Goal: Find specific page/section: Find specific page/section

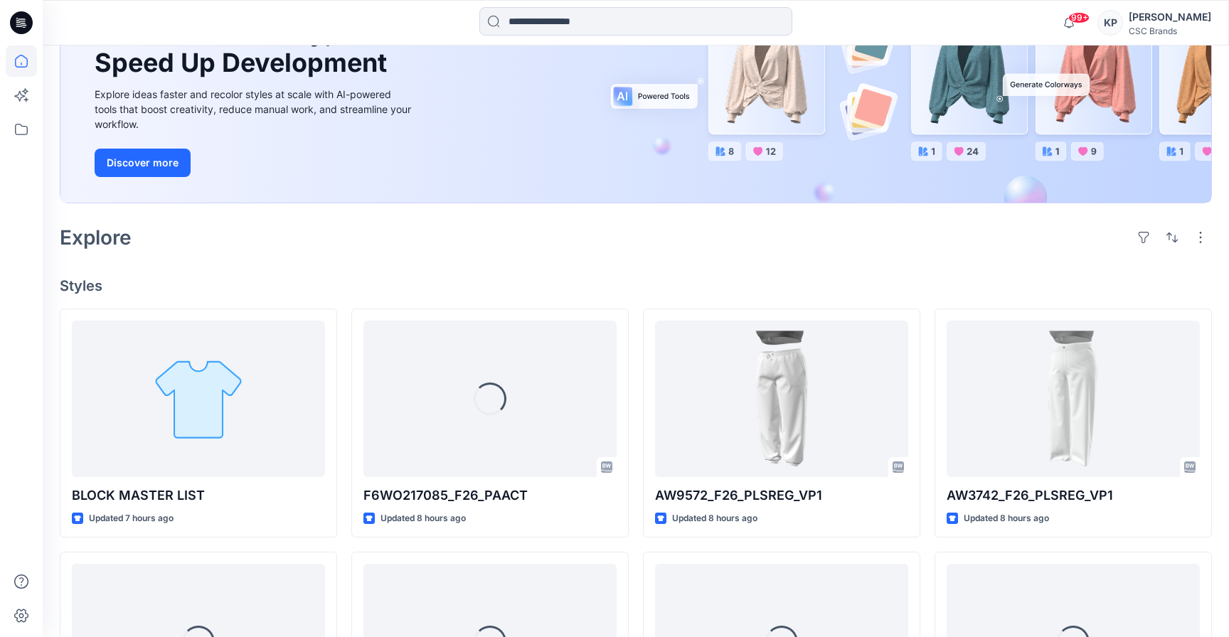
scroll to position [166, 0]
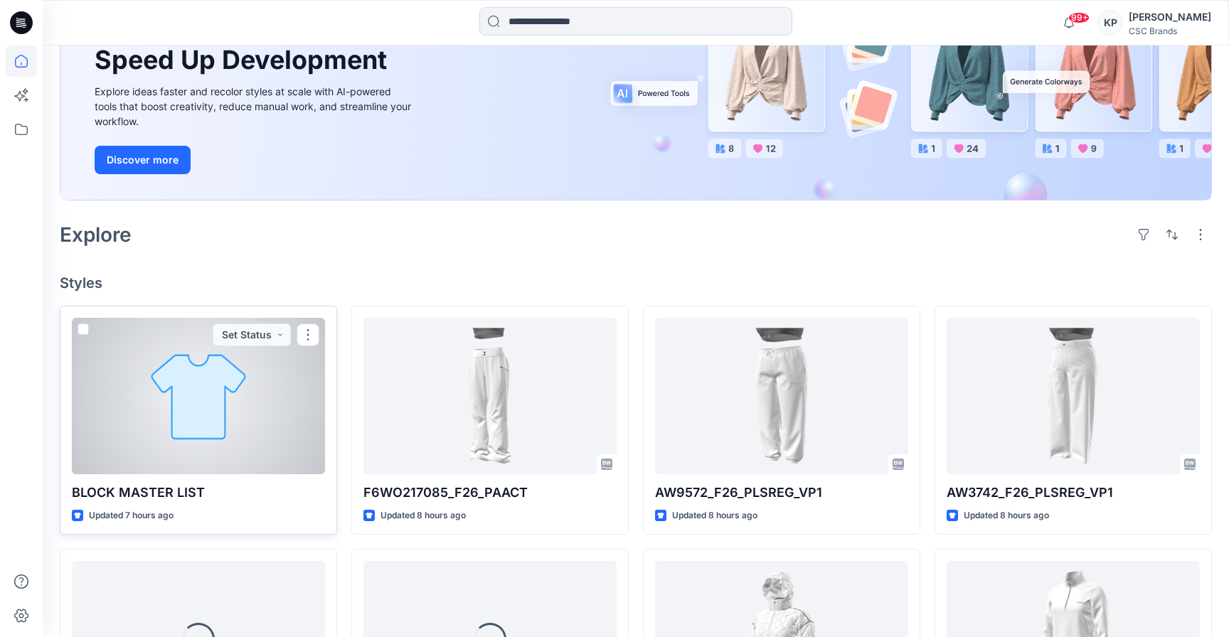
click at [179, 406] on div at bounding box center [198, 396] width 253 height 157
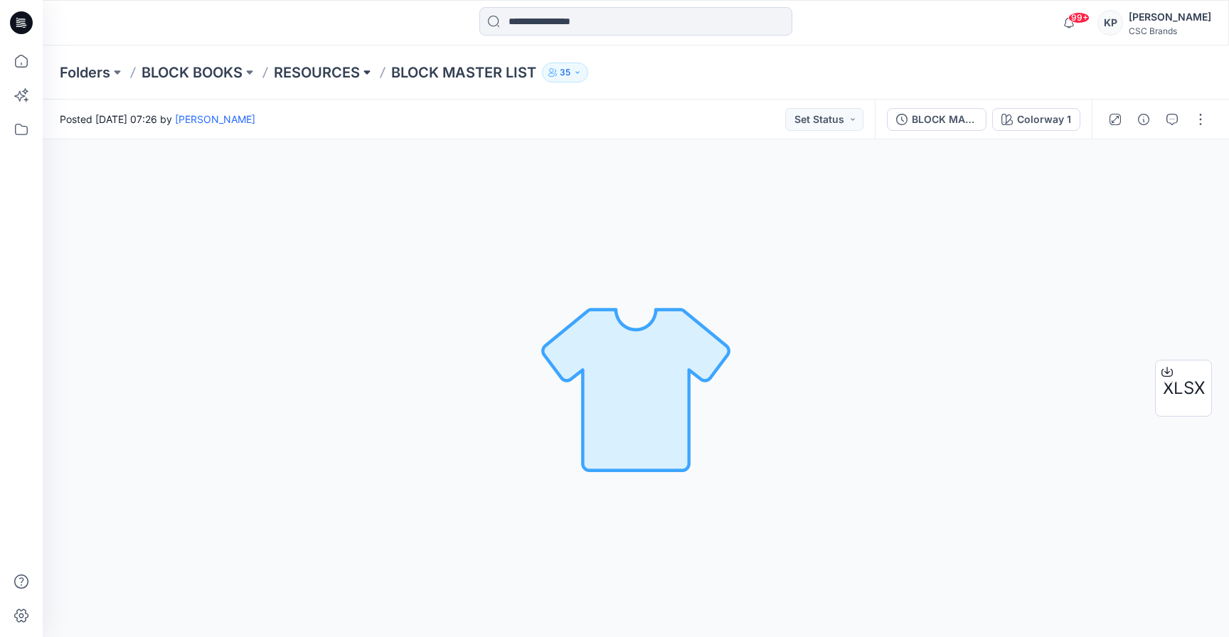
click at [366, 66] on button at bounding box center [367, 73] width 14 height 20
click at [344, 145] on input at bounding box center [369, 139] width 185 height 26
click at [462, 75] on p "BLOCK MASTER LIST" at bounding box center [463, 73] width 145 height 20
click at [247, 70] on button at bounding box center [250, 73] width 14 height 20
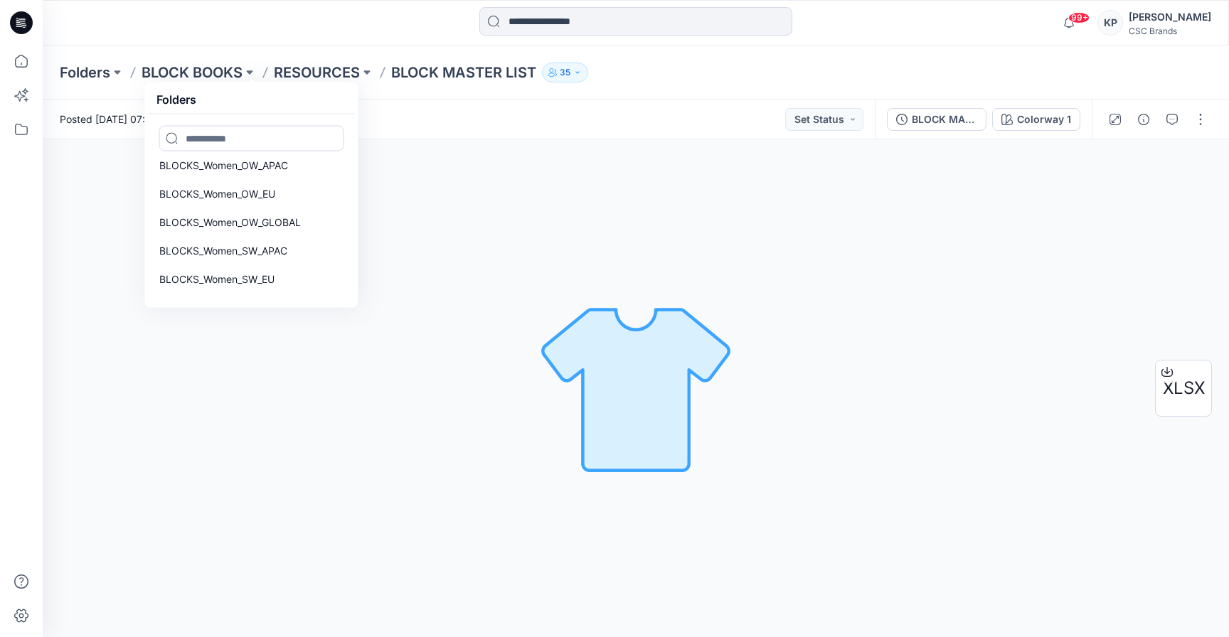
scroll to position [180, 0]
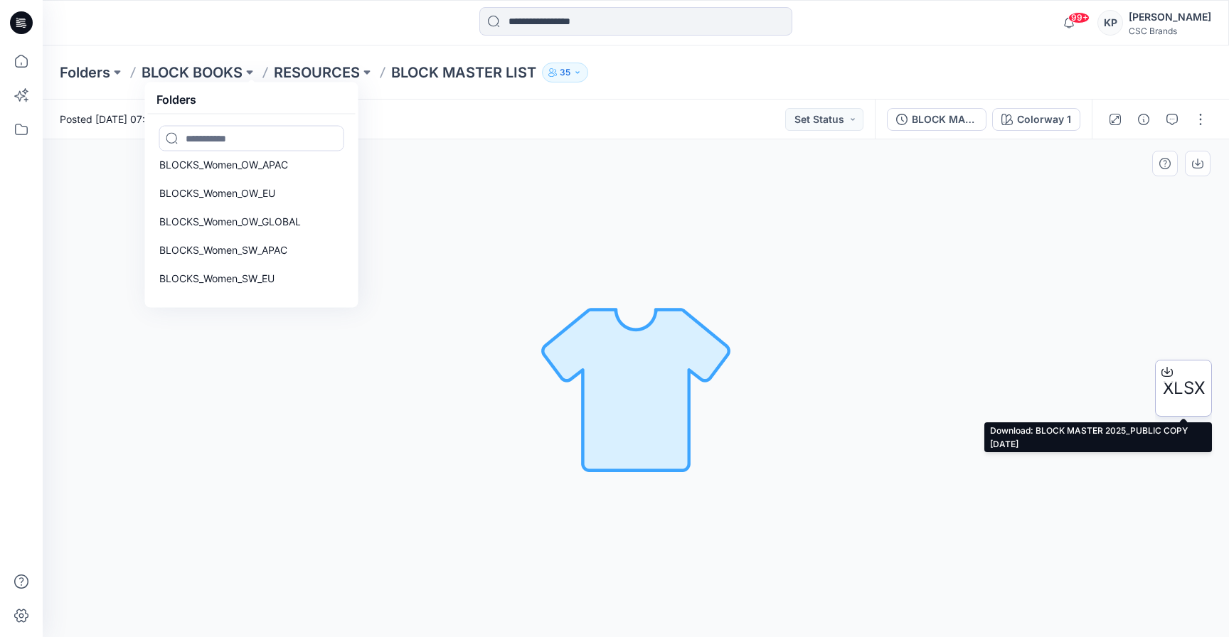
click at [1174, 388] on span "XLSX" at bounding box center [1184, 389] width 42 height 26
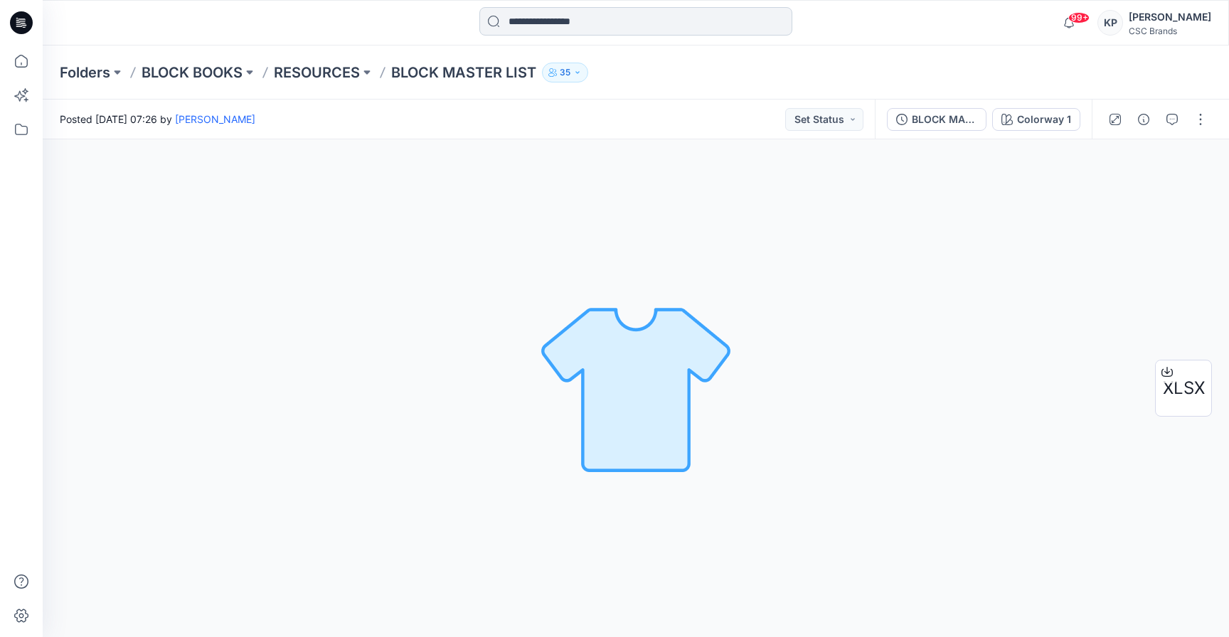
click at [554, 18] on input at bounding box center [636, 21] width 313 height 28
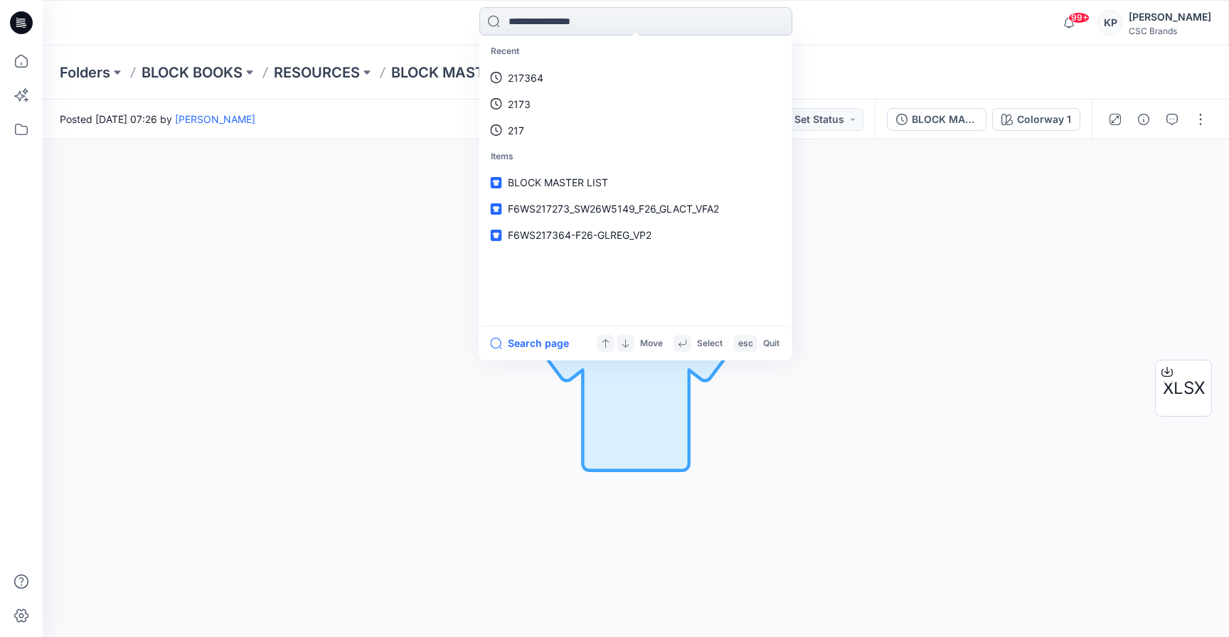
paste input "**********"
type input "**********"
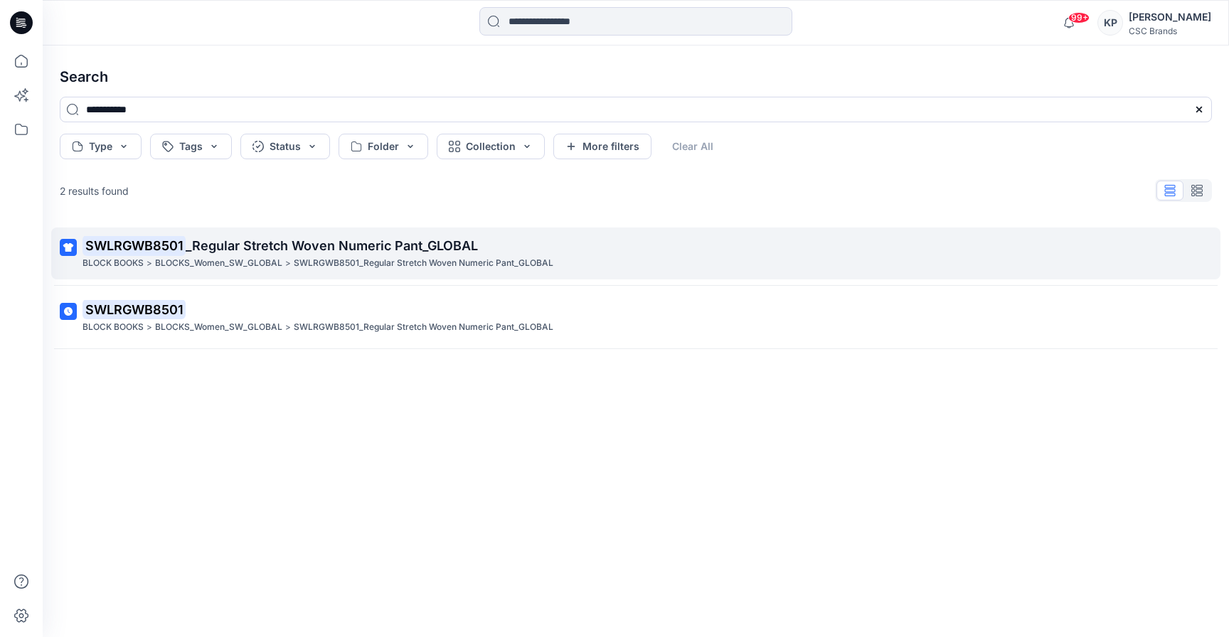
click at [138, 247] on mark "SWLRGWB8501" at bounding box center [134, 245] width 103 height 20
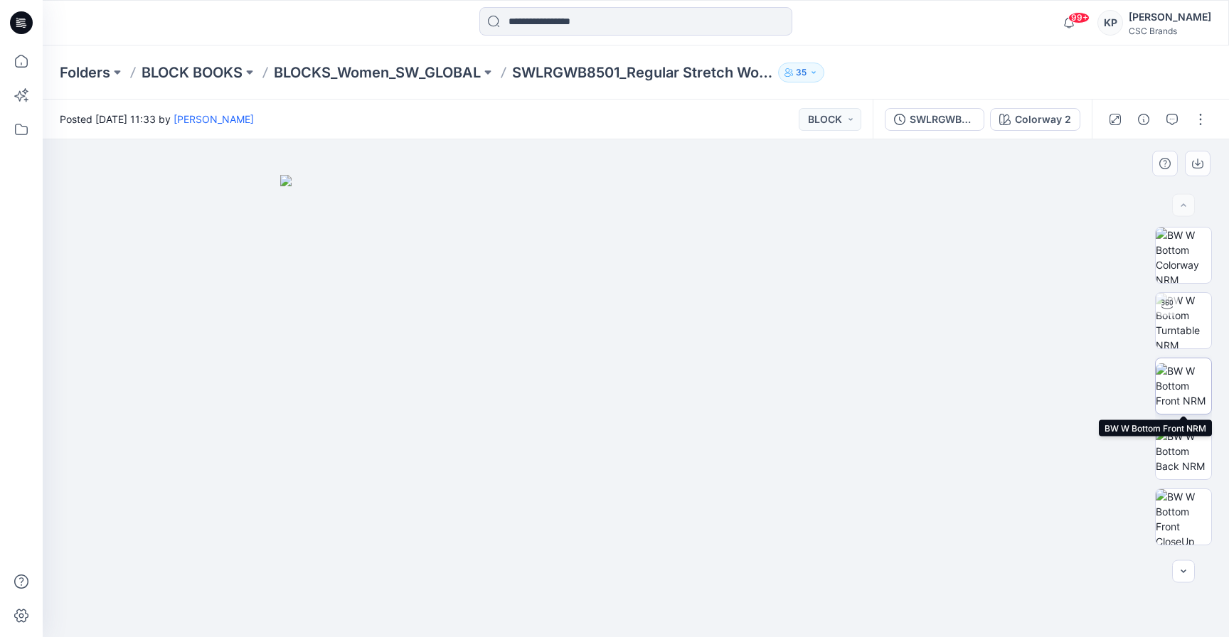
click at [1181, 373] on img at bounding box center [1183, 386] width 55 height 45
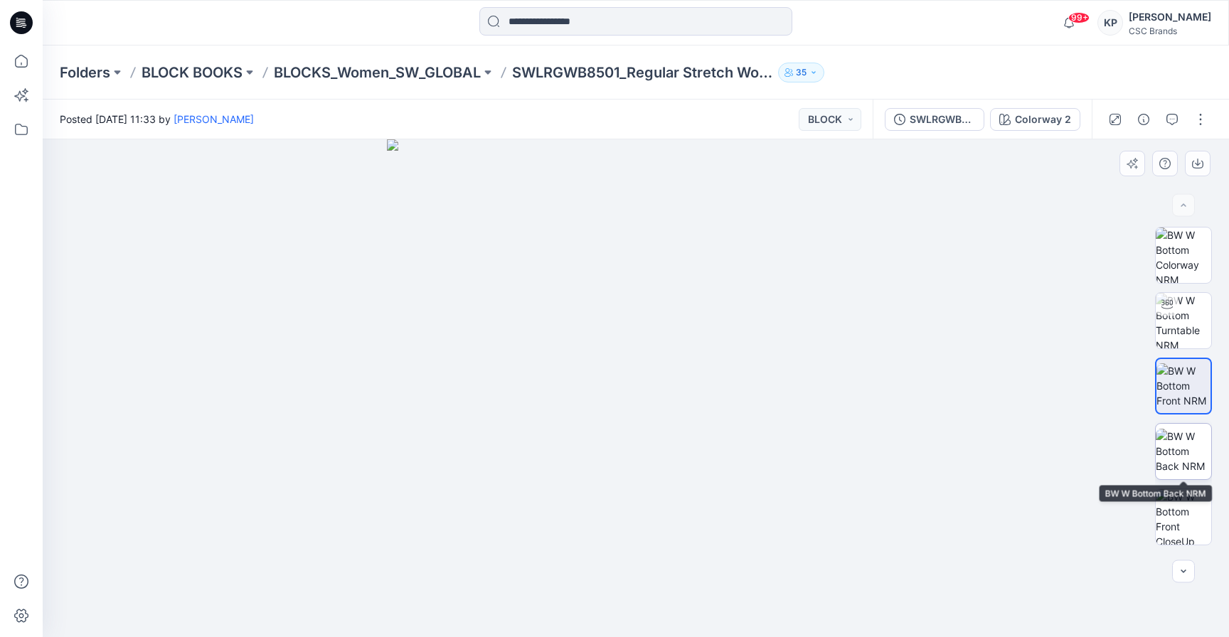
click at [1172, 438] on img at bounding box center [1183, 451] width 55 height 45
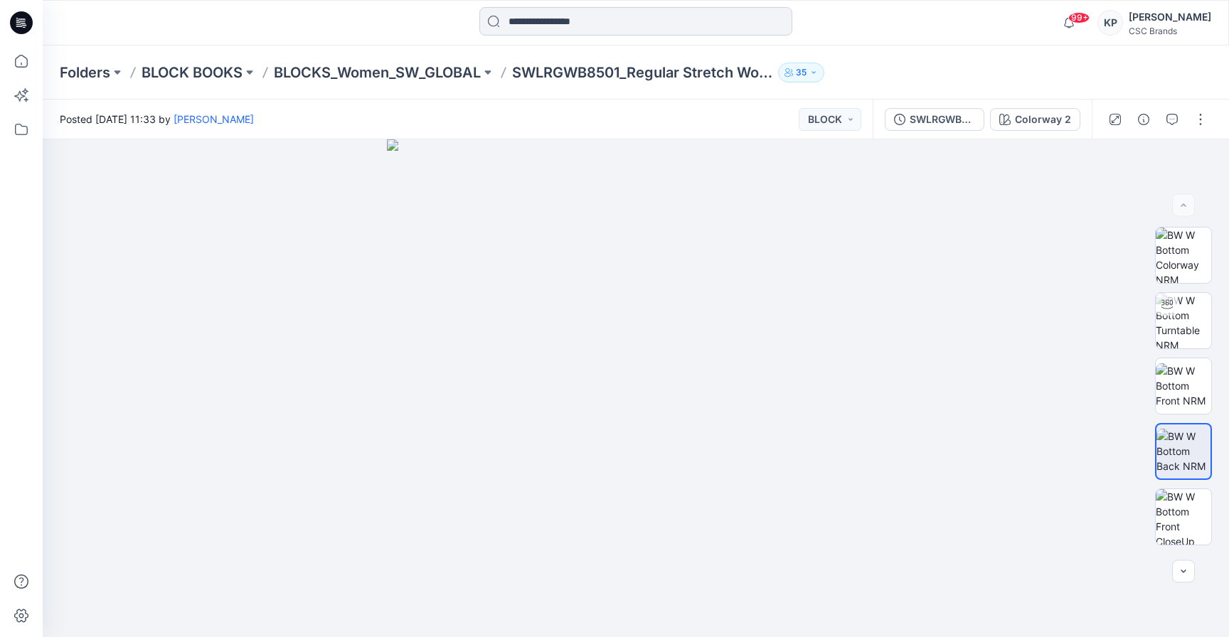
click at [559, 28] on input at bounding box center [636, 21] width 313 height 28
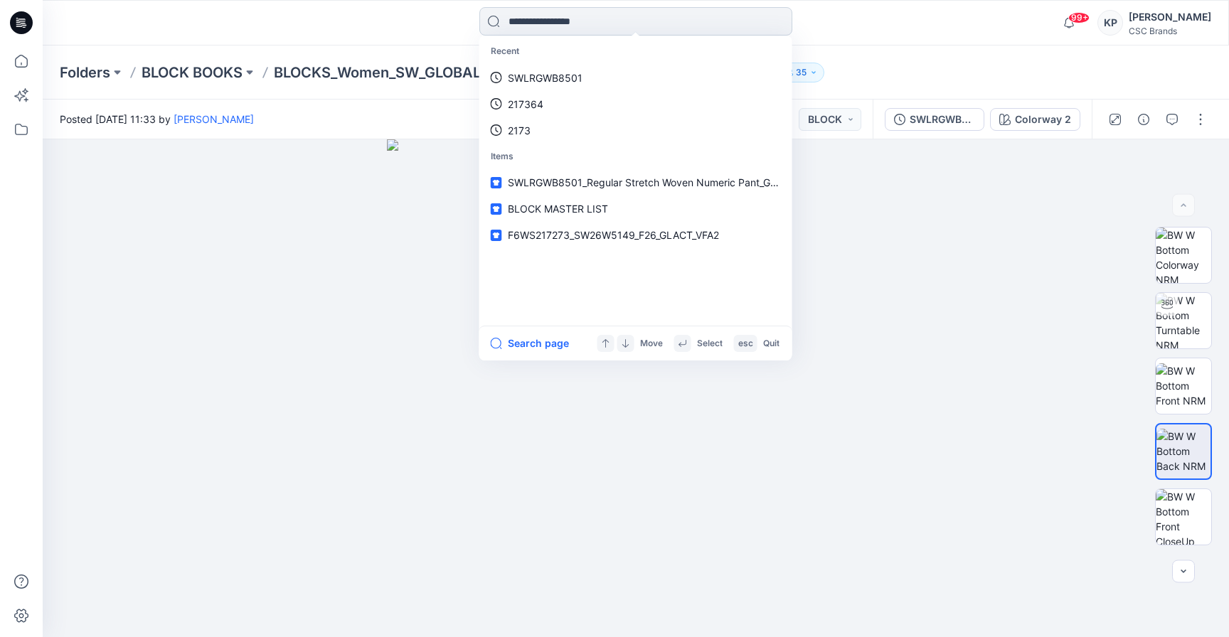
paste input "**********"
type input "**********"
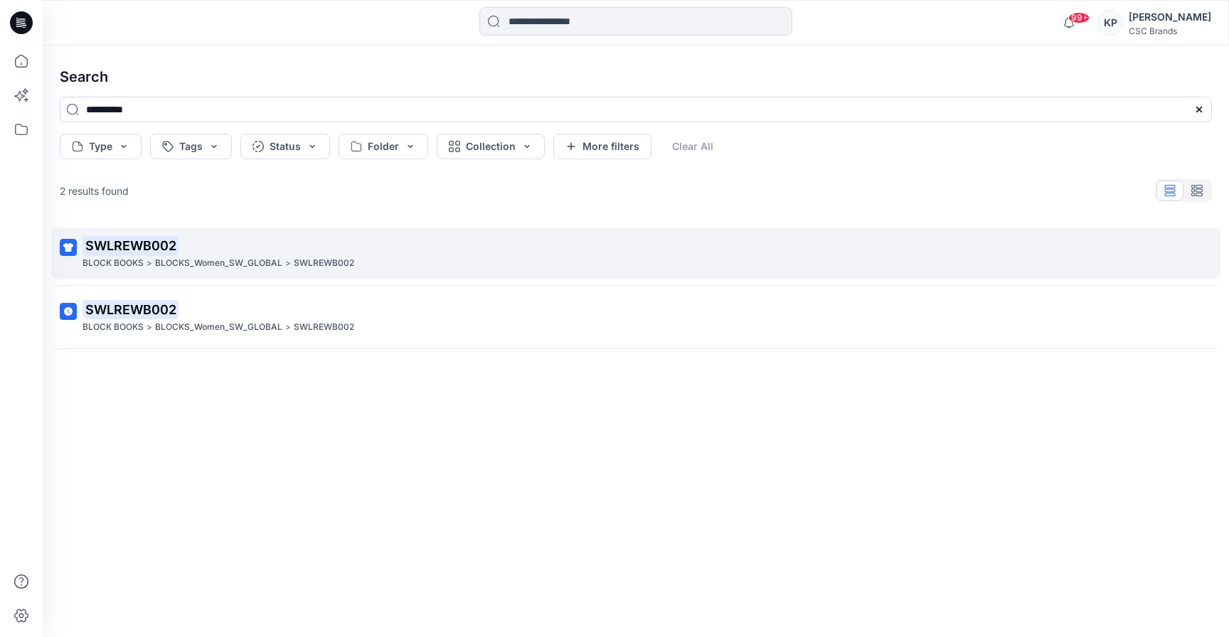
click at [156, 243] on mark "SWLREWB002" at bounding box center [131, 245] width 96 height 20
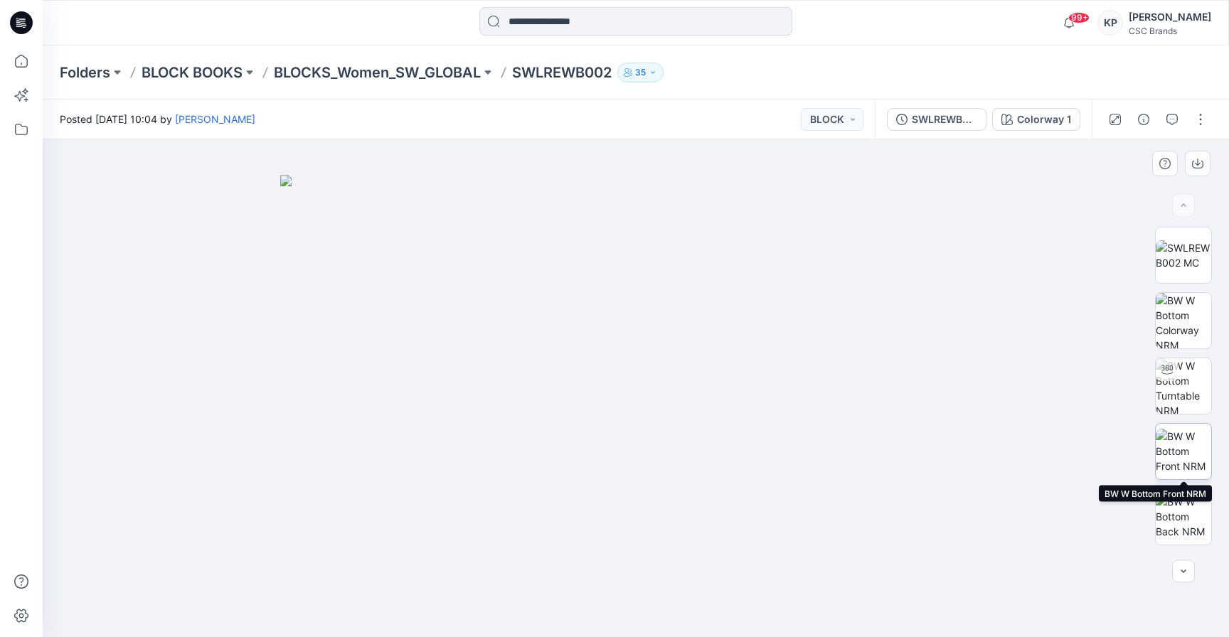
click at [1174, 440] on img at bounding box center [1183, 451] width 55 height 45
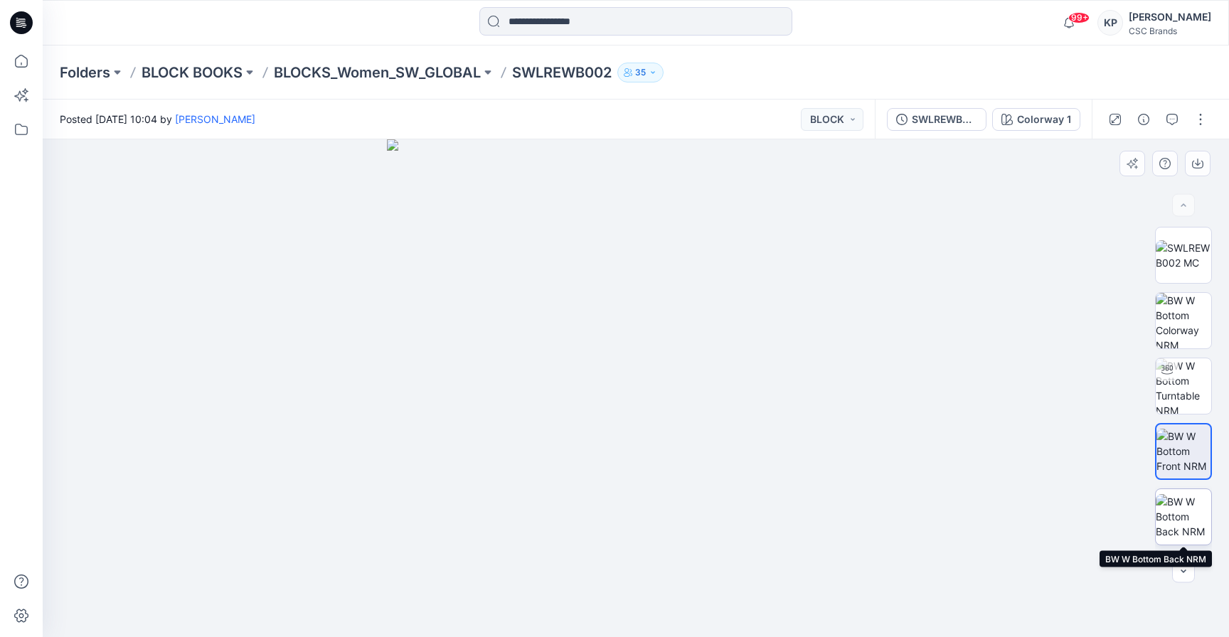
click at [1176, 504] on img at bounding box center [1183, 516] width 55 height 45
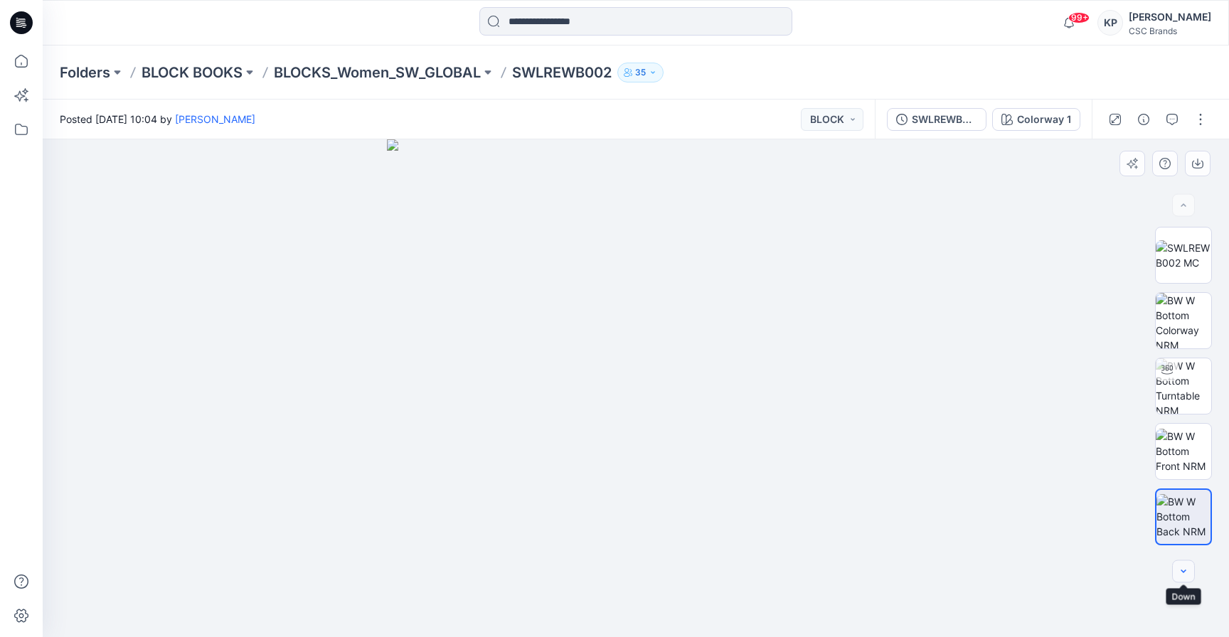
click at [1184, 566] on icon "button" at bounding box center [1183, 571] width 11 height 11
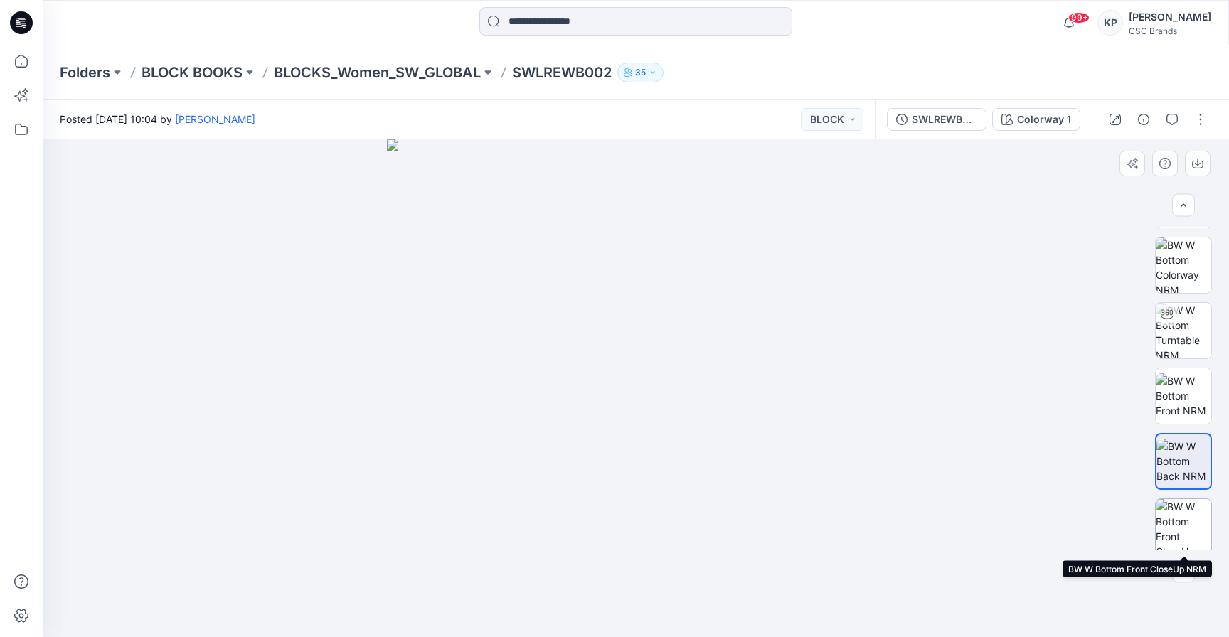
click at [1183, 528] on img at bounding box center [1183, 526] width 55 height 55
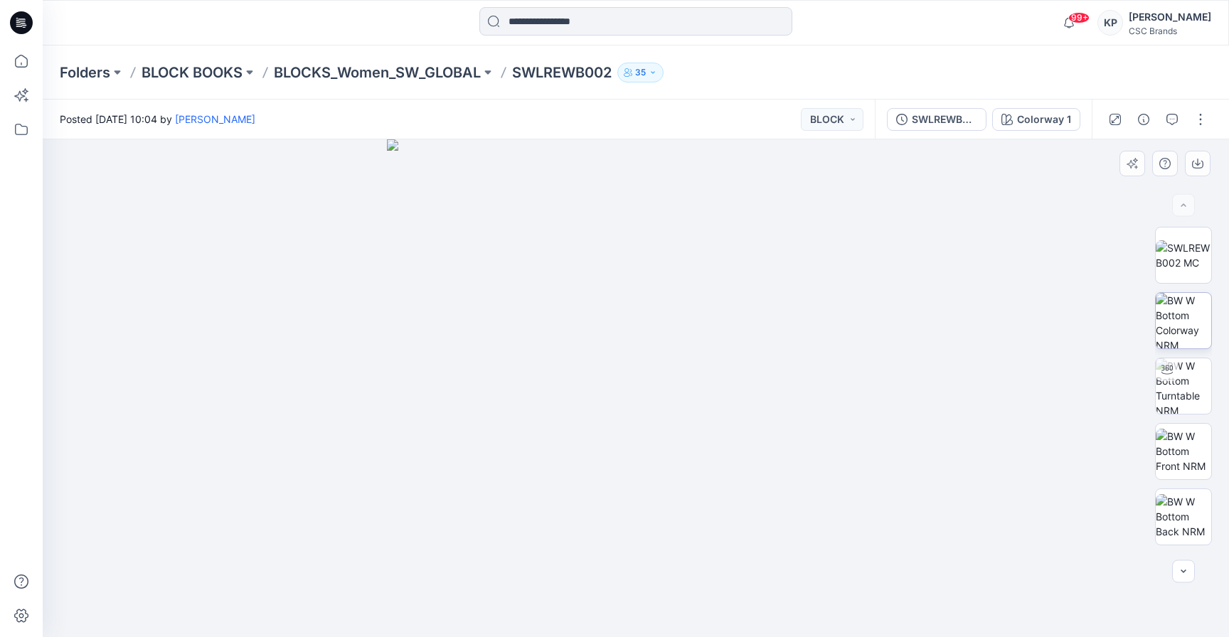
scroll to position [0, 0]
click at [1190, 255] on img at bounding box center [1183, 255] width 55 height 30
click at [580, 21] on input at bounding box center [636, 21] width 313 height 28
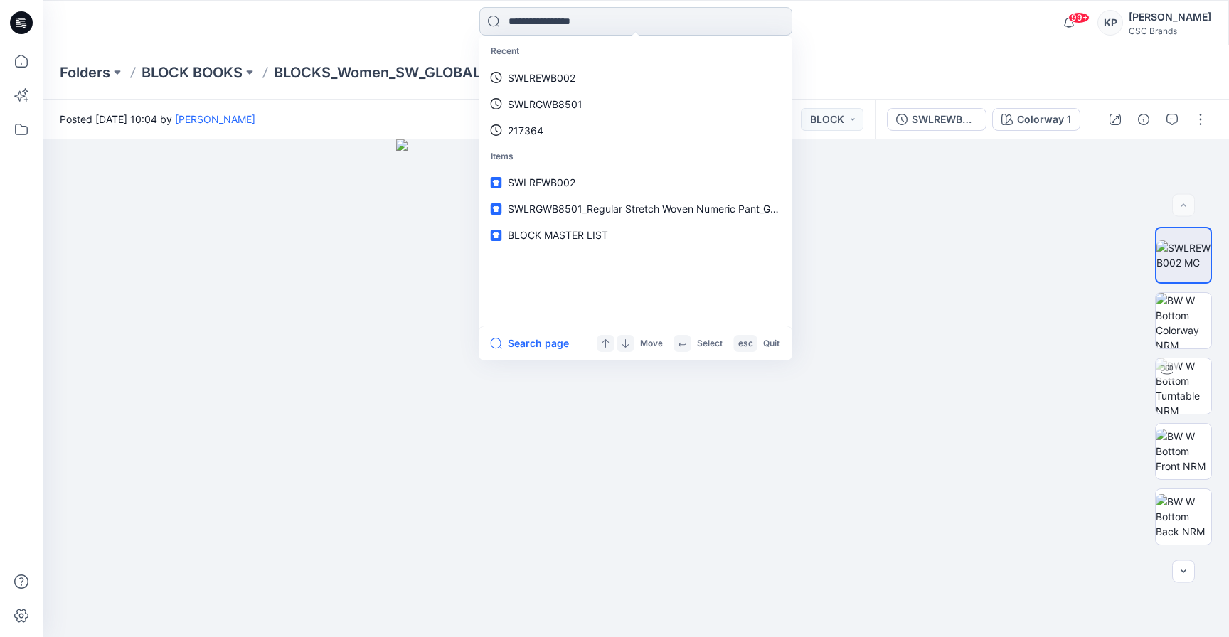
paste input "****"
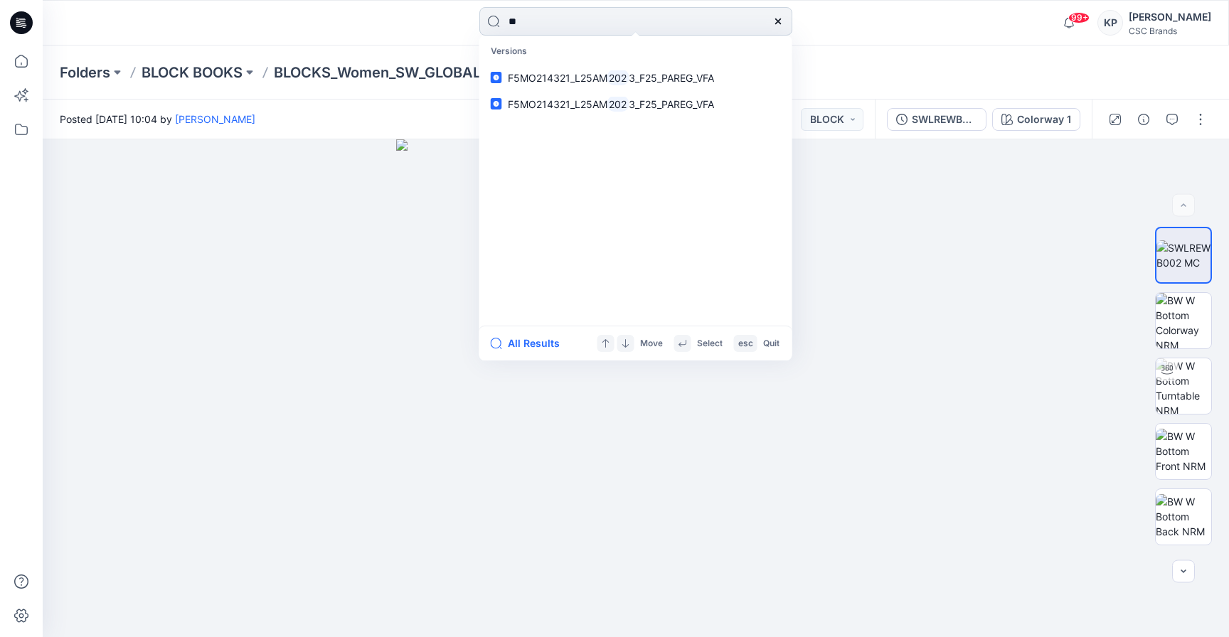
type input "*"
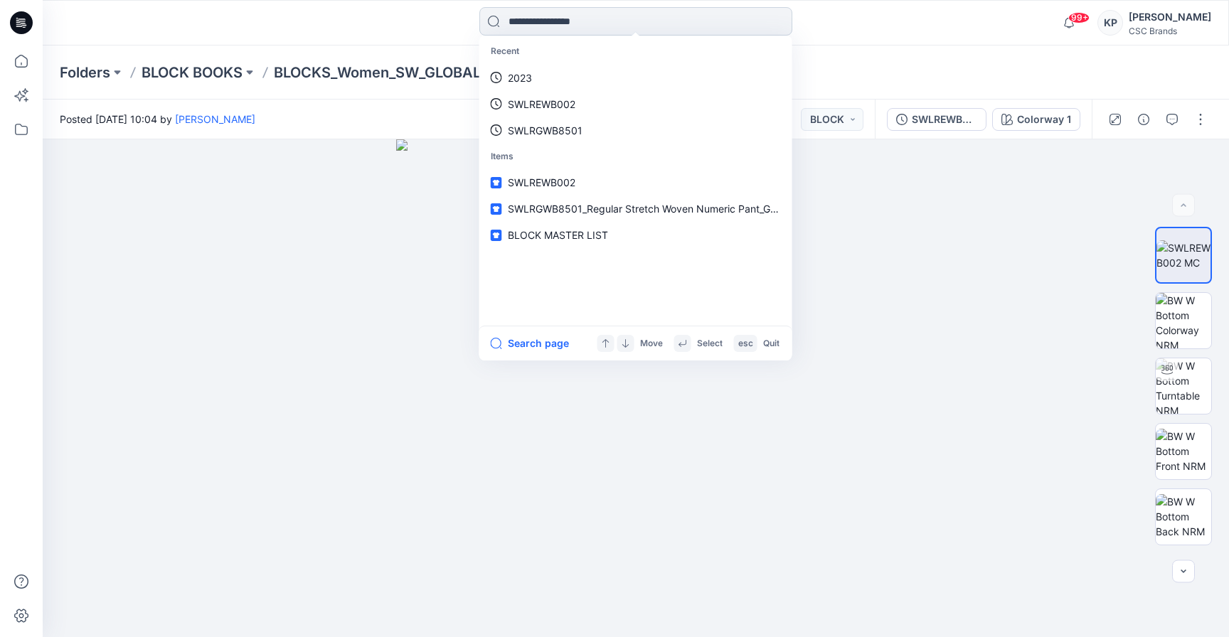
click at [556, 18] on input at bounding box center [636, 21] width 313 height 28
paste input "**********"
type input "**********"
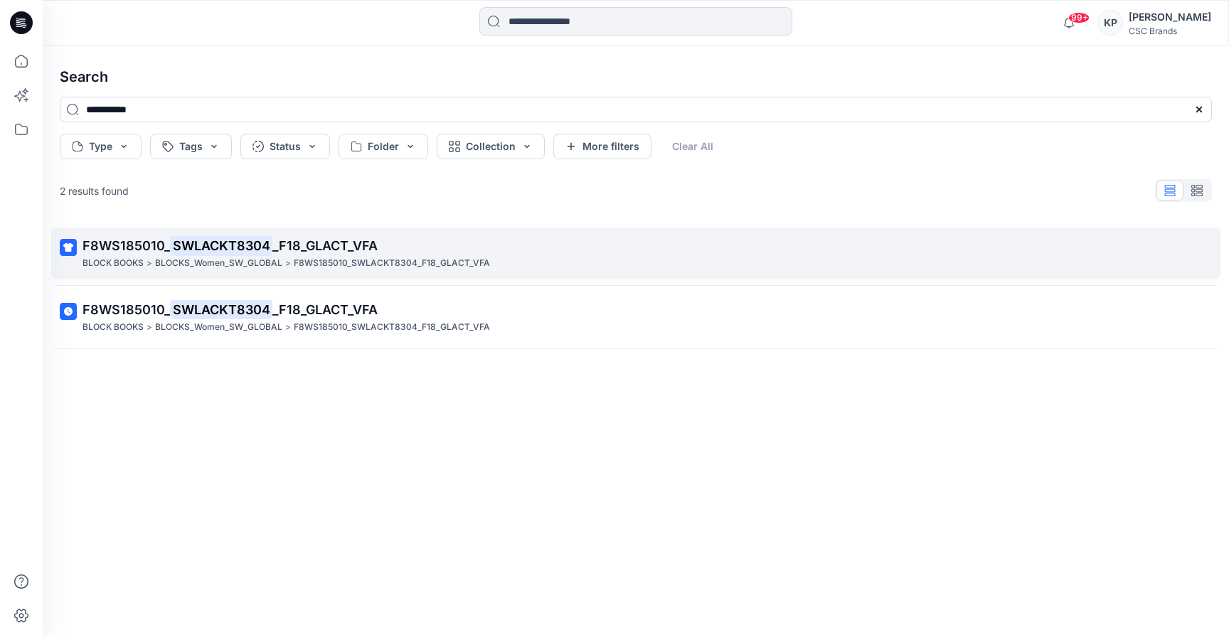
click at [261, 243] on mark "SWLACKT8304" at bounding box center [221, 245] width 102 height 20
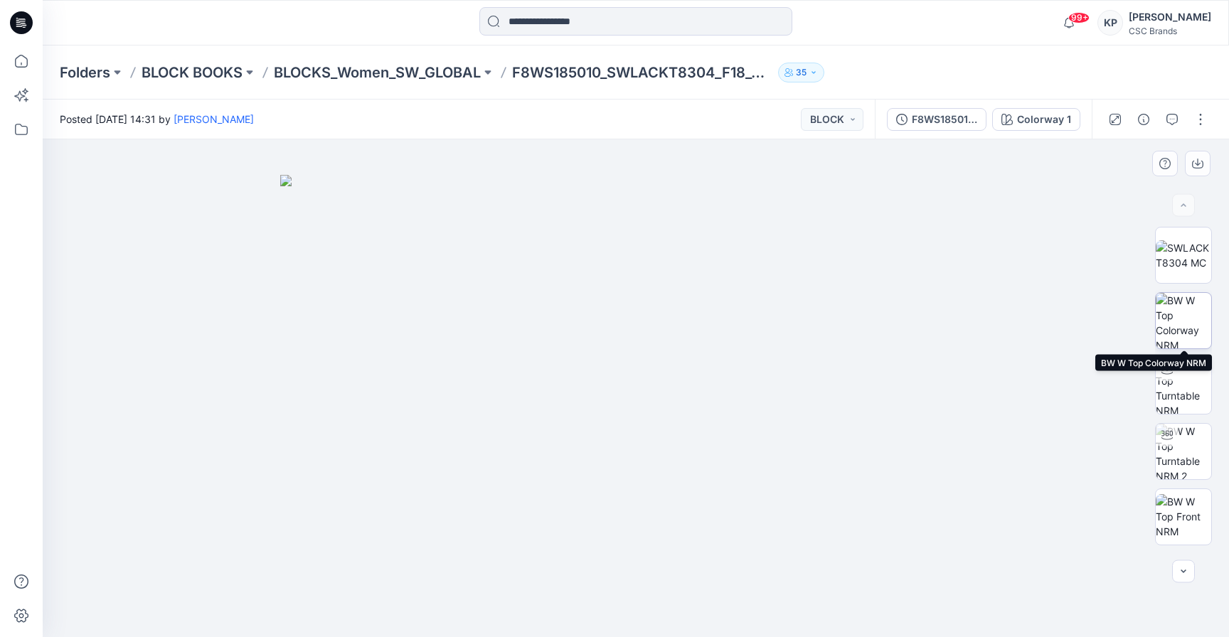
click at [1185, 331] on img at bounding box center [1183, 320] width 55 height 55
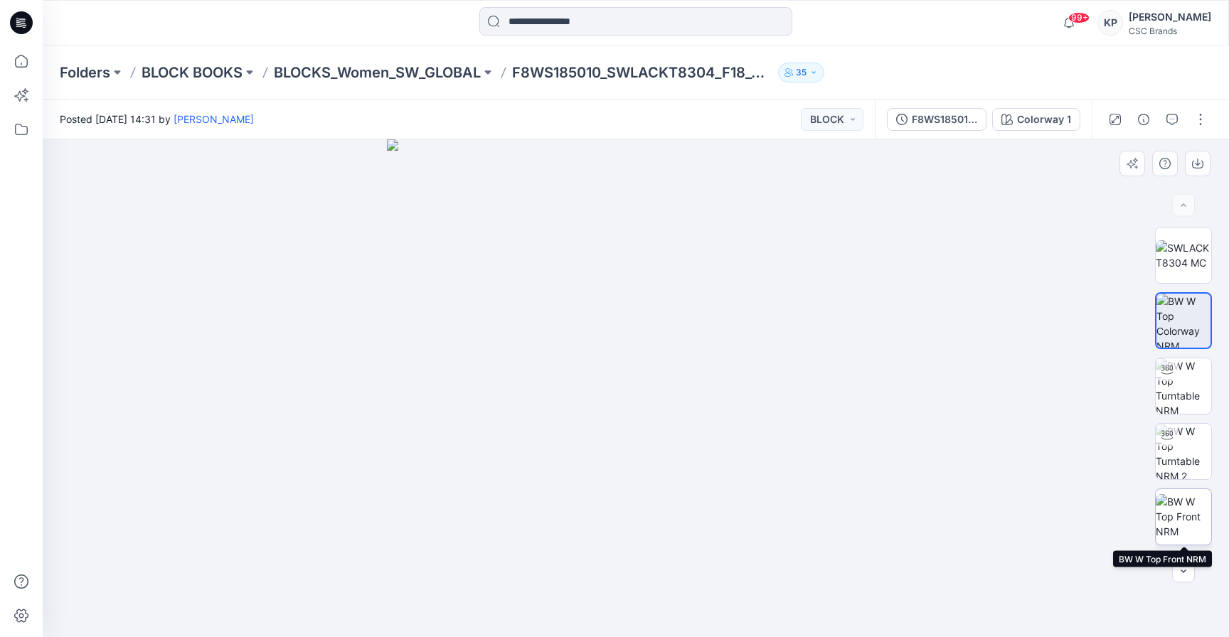
click at [1181, 508] on img at bounding box center [1183, 516] width 55 height 45
click at [1183, 581] on button "button" at bounding box center [1183, 572] width 23 height 23
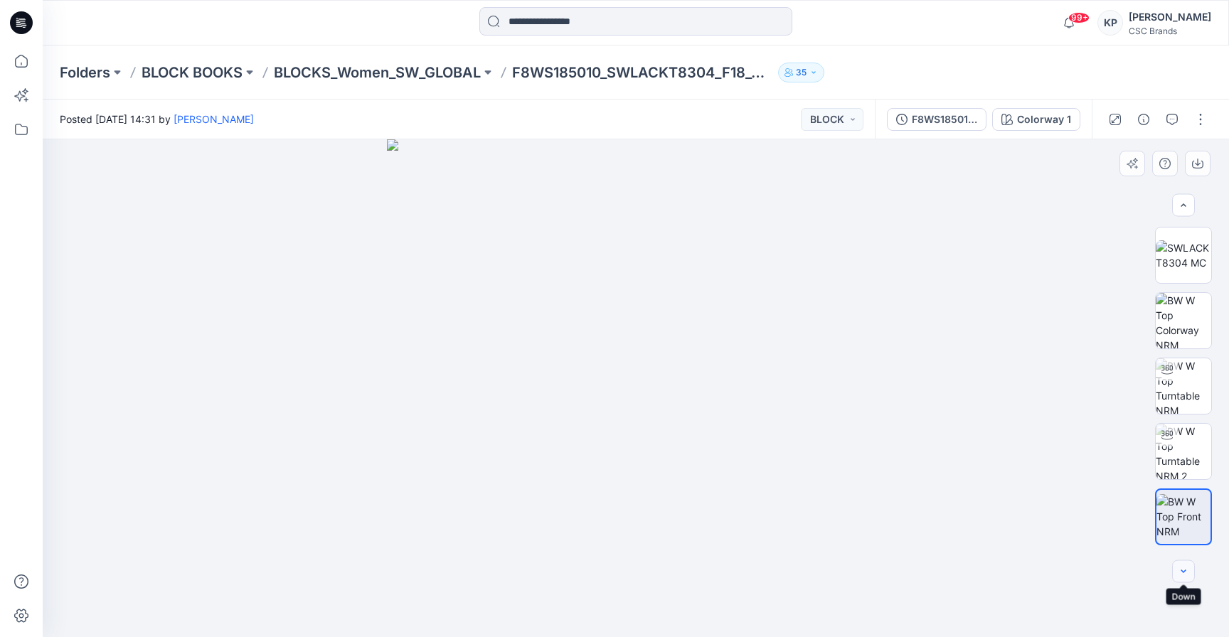
scroll to position [55, 0]
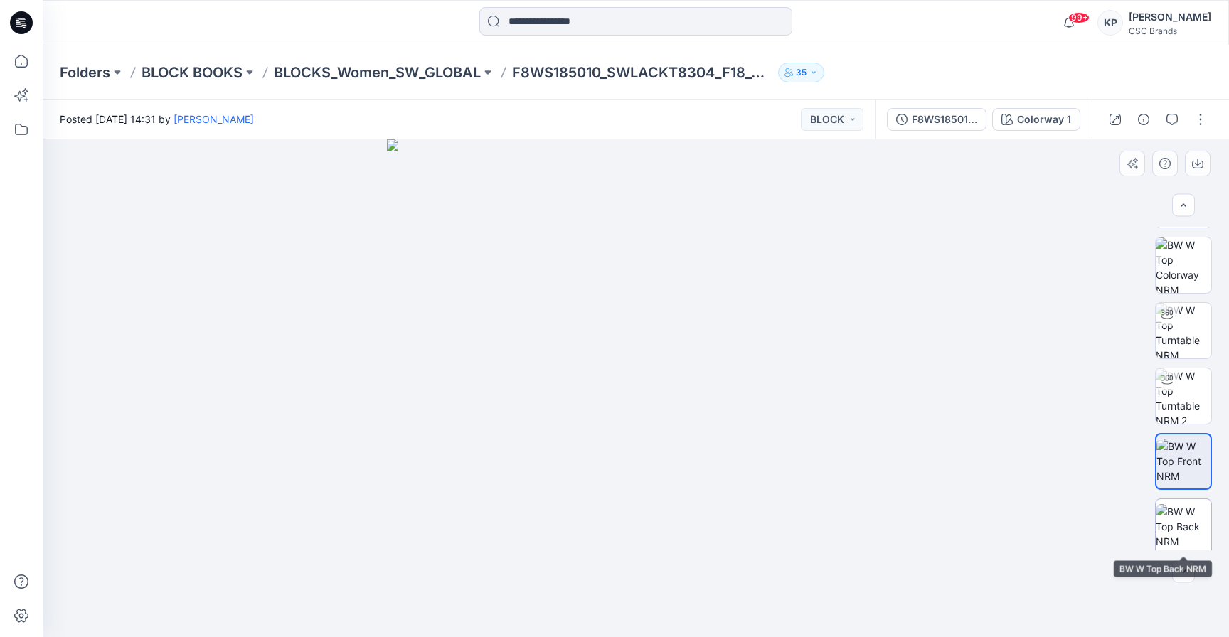
click at [1183, 528] on img at bounding box center [1183, 526] width 55 height 45
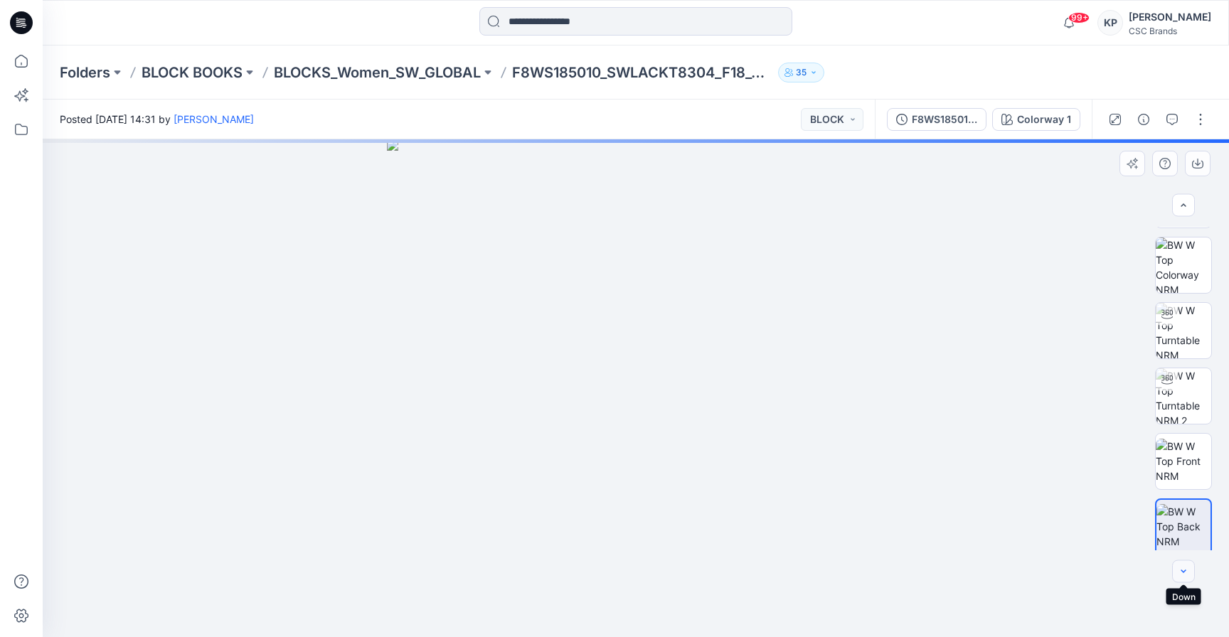
click at [1185, 573] on icon "button" at bounding box center [1183, 571] width 11 height 11
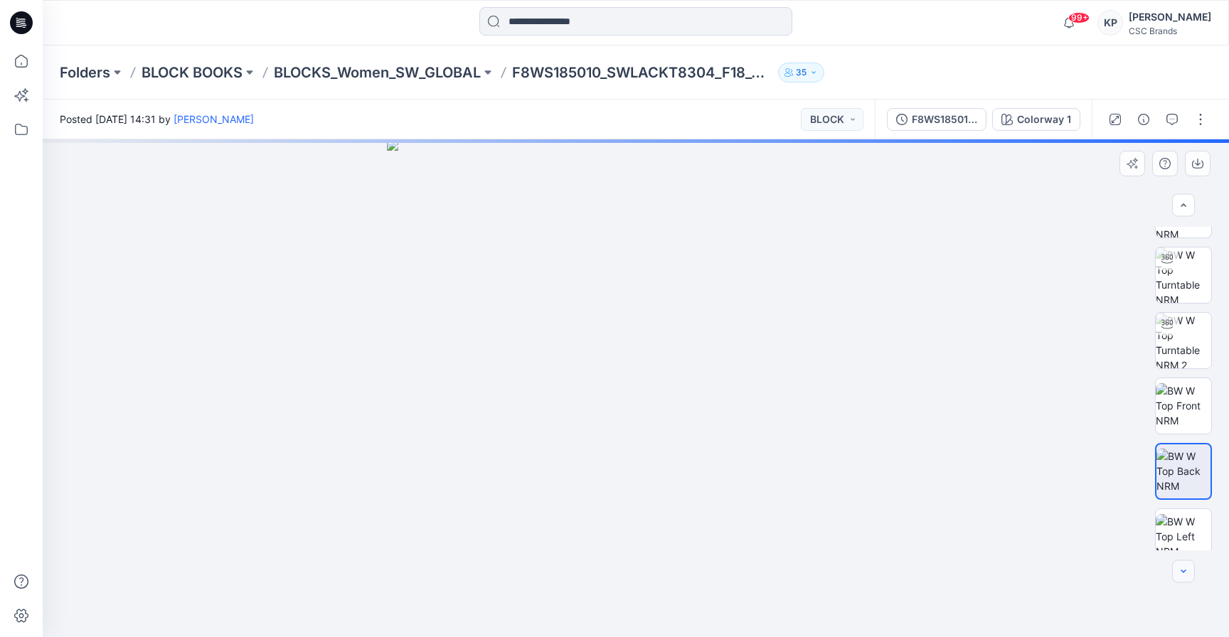
click at [1185, 573] on icon "button" at bounding box center [1183, 571] width 11 height 11
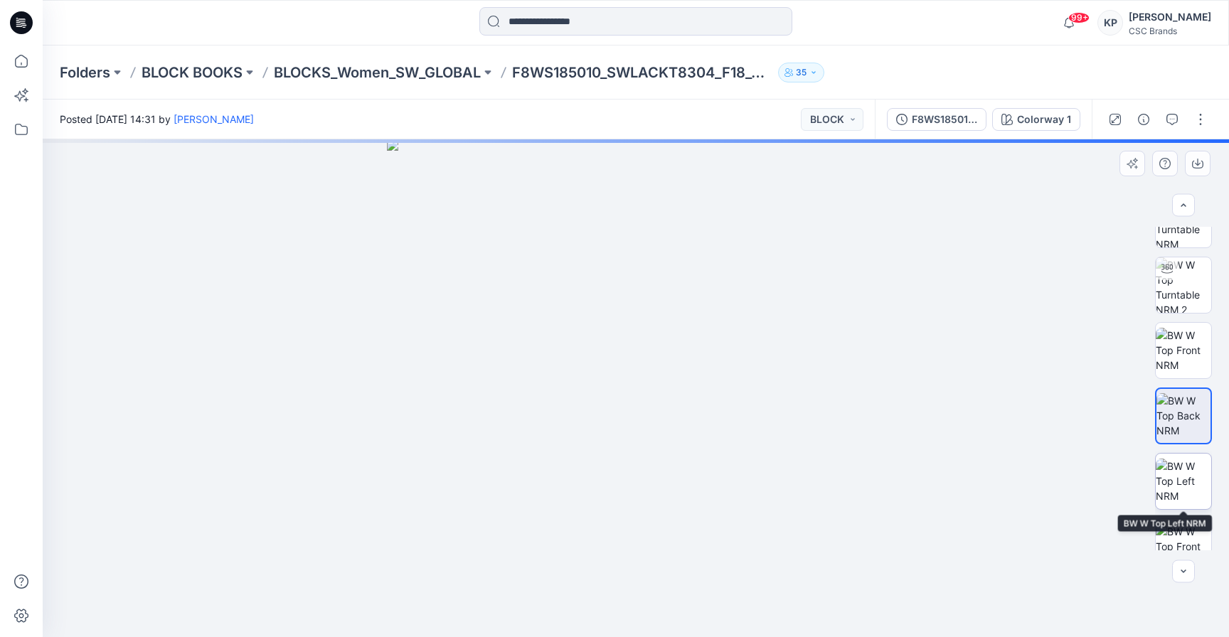
click at [1201, 484] on img at bounding box center [1183, 481] width 55 height 45
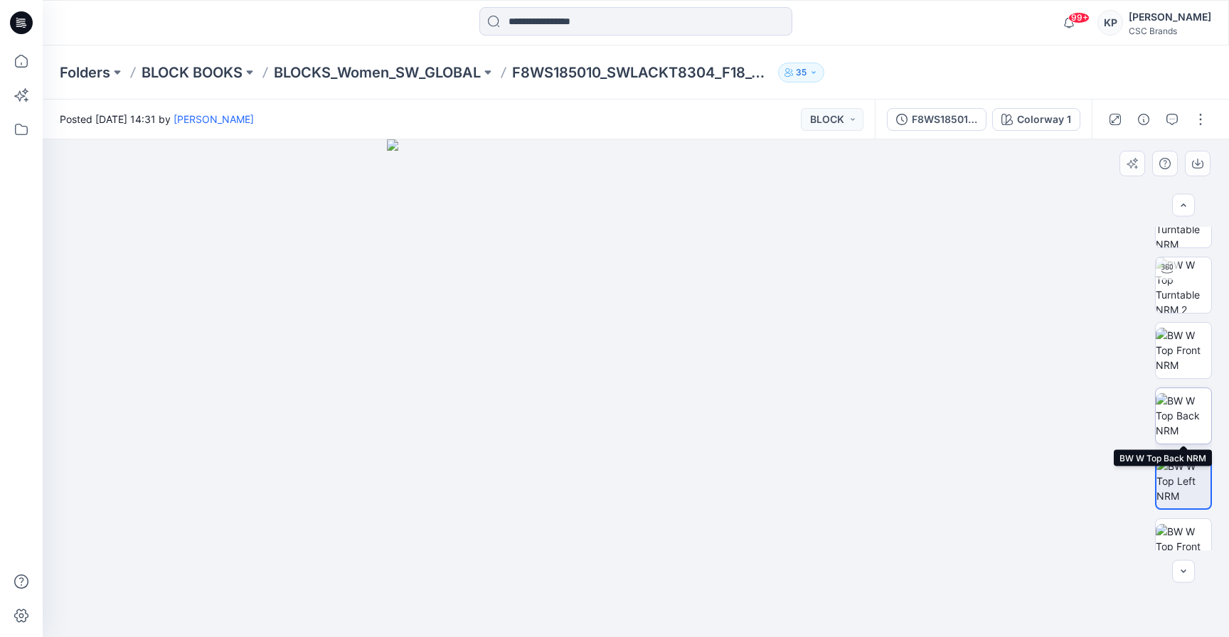
click at [1177, 408] on img at bounding box center [1183, 415] width 55 height 45
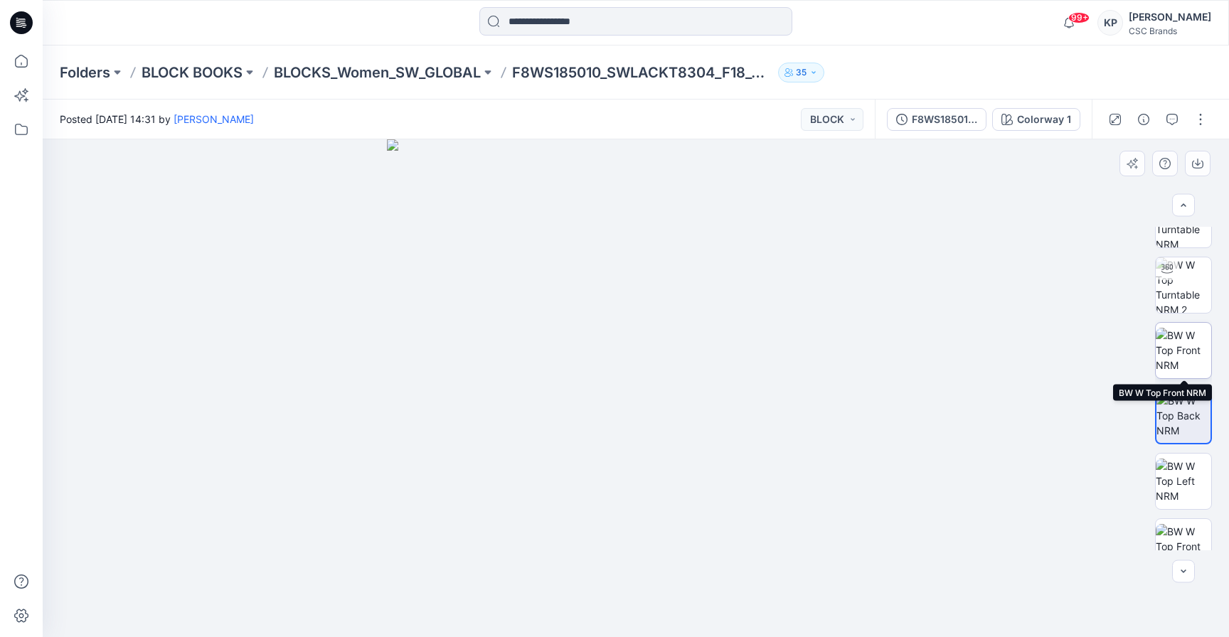
click at [1180, 347] on img at bounding box center [1183, 350] width 55 height 45
